Goal: Task Accomplishment & Management: Use online tool/utility

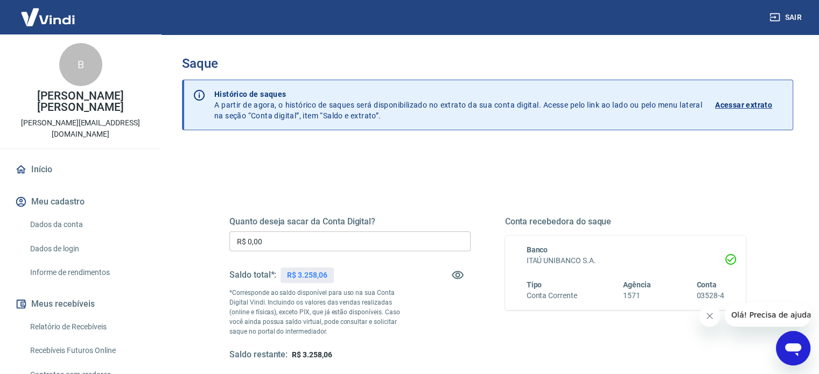
click at [310, 249] on input "R$ 0,00" at bounding box center [349, 242] width 241 height 20
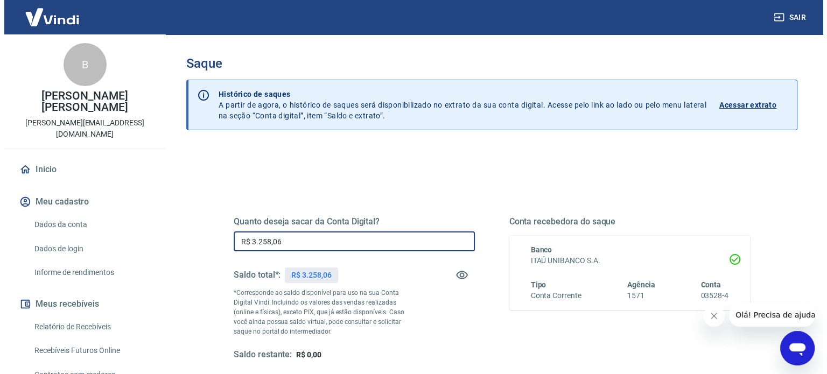
scroll to position [54, 0]
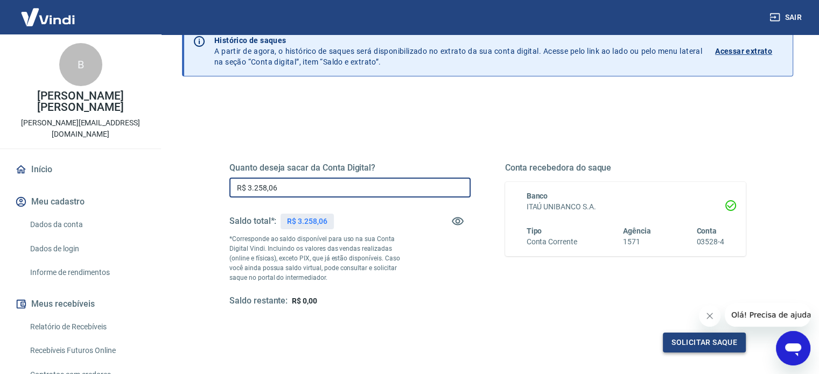
type input "R$ 3.258,06"
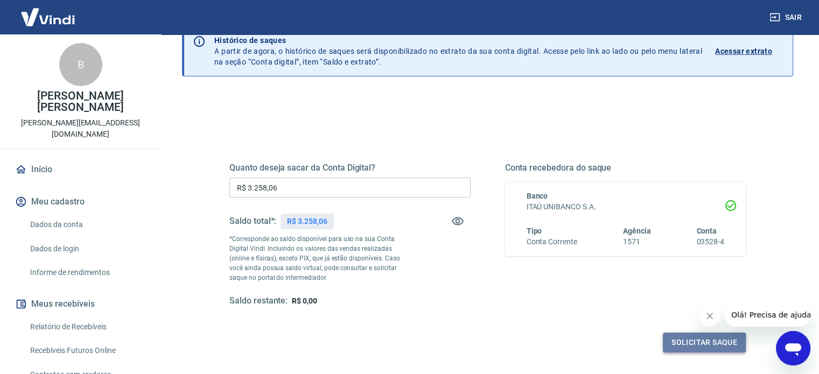
click at [702, 342] on button "Solicitar saque" at bounding box center [704, 343] width 83 height 20
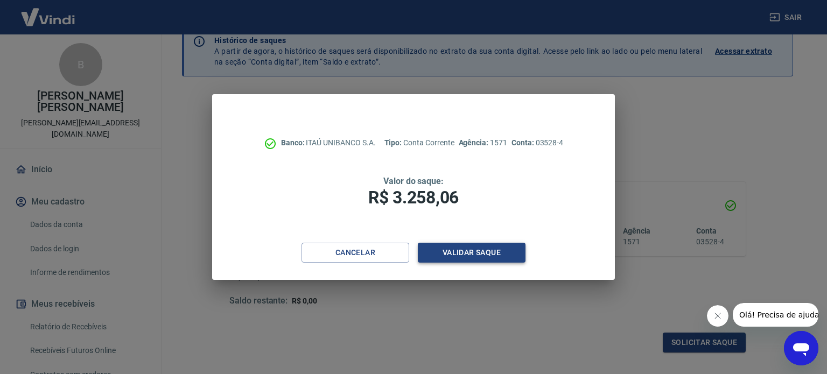
click at [497, 247] on button "Validar saque" at bounding box center [472, 253] width 108 height 20
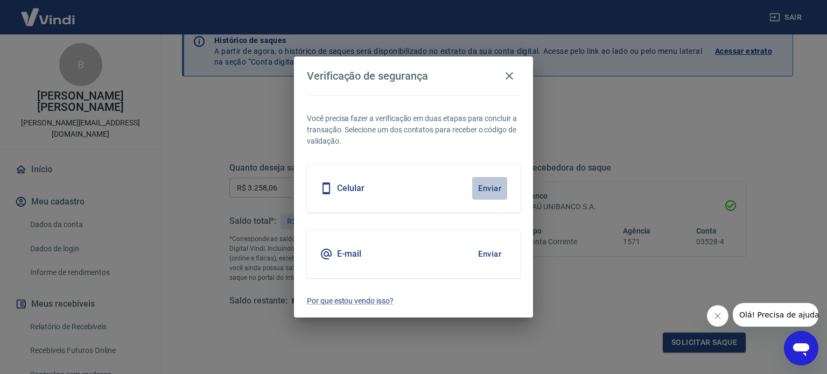
click at [499, 183] on button "Enviar" at bounding box center [489, 188] width 35 height 23
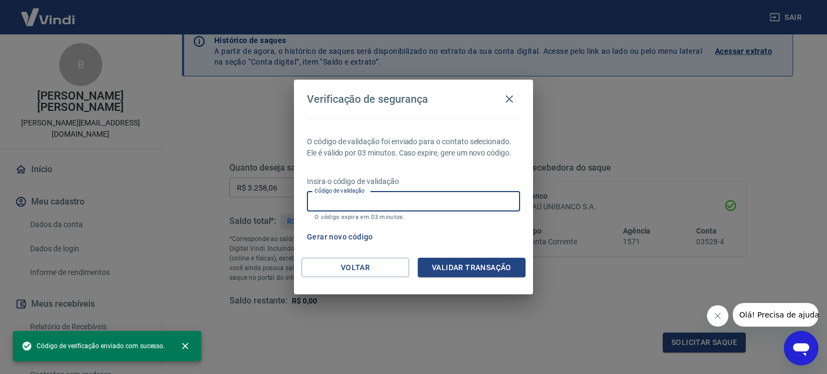
click at [403, 199] on input "Código de validação" at bounding box center [413, 202] width 213 height 20
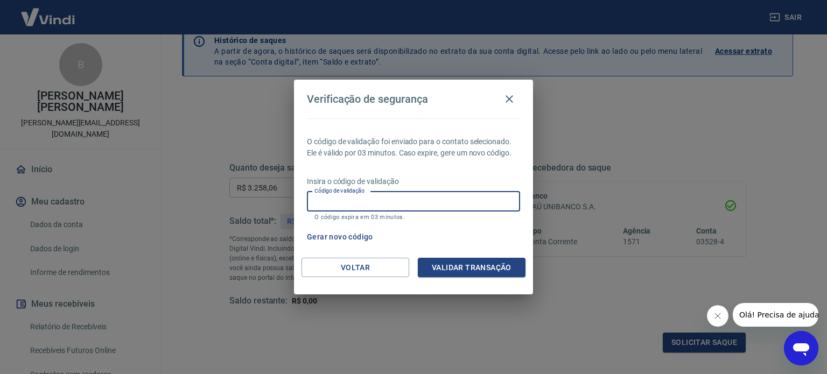
click at [779, 323] on button "Olá! Precisa de ajuda?" at bounding box center [781, 315] width 97 height 24
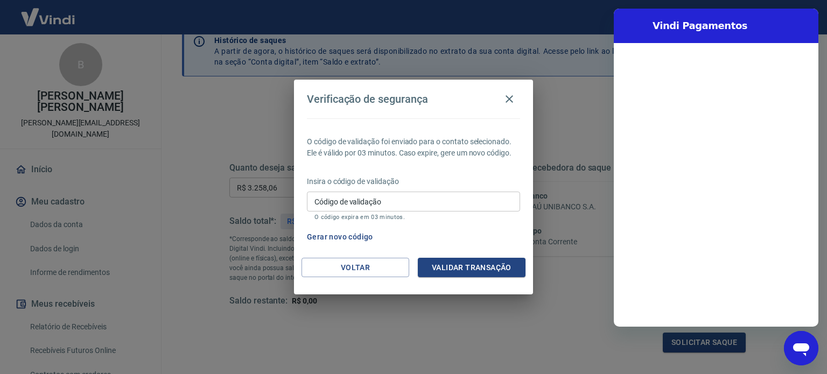
scroll to position [0, 0]
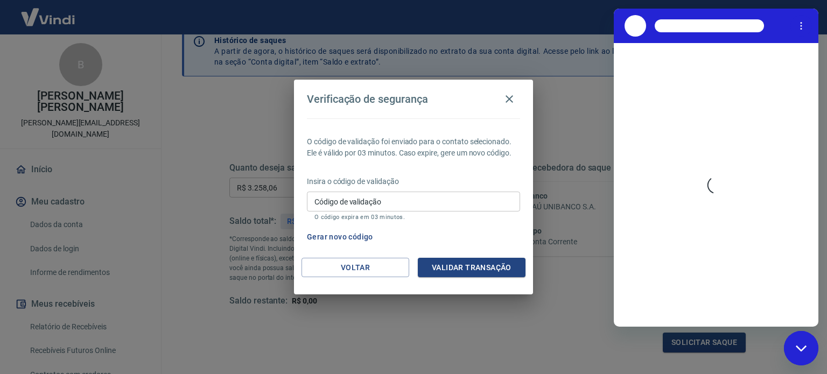
click at [797, 344] on div "Fechar janela de mensagens" at bounding box center [801, 348] width 32 height 32
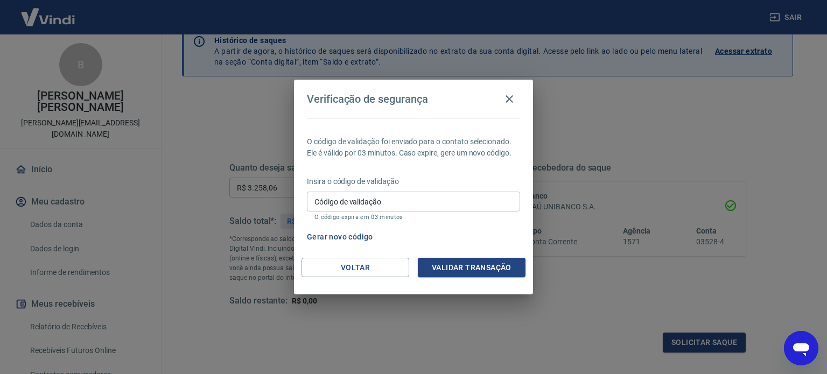
click at [797, 344] on icon "Abrir janela de mensagens" at bounding box center [801, 350] width 16 height 13
type textarea "x"
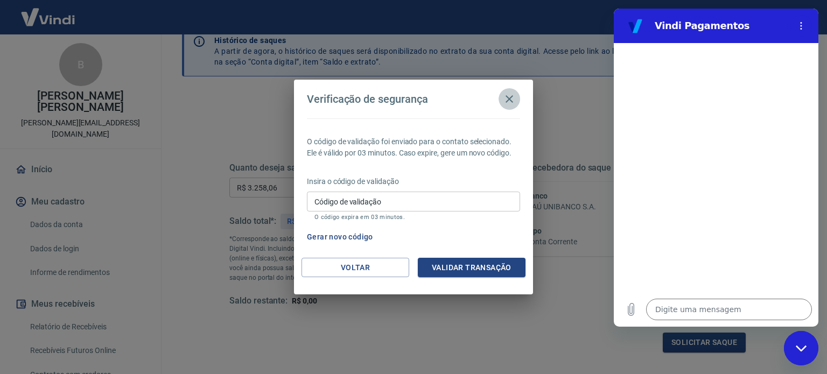
click at [515, 96] on icon "button" at bounding box center [509, 99] width 13 height 13
